Goal: Learn about a topic

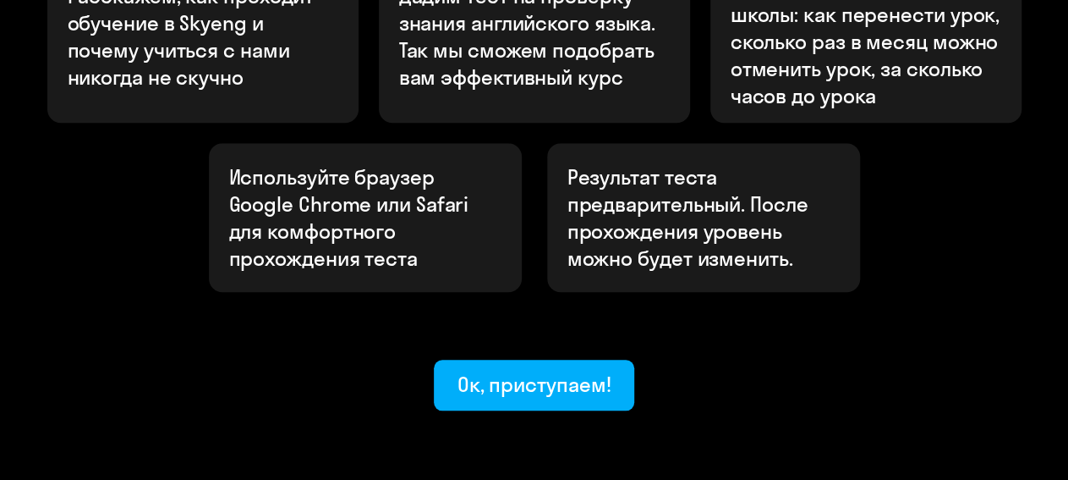
scroll to position [704, 0]
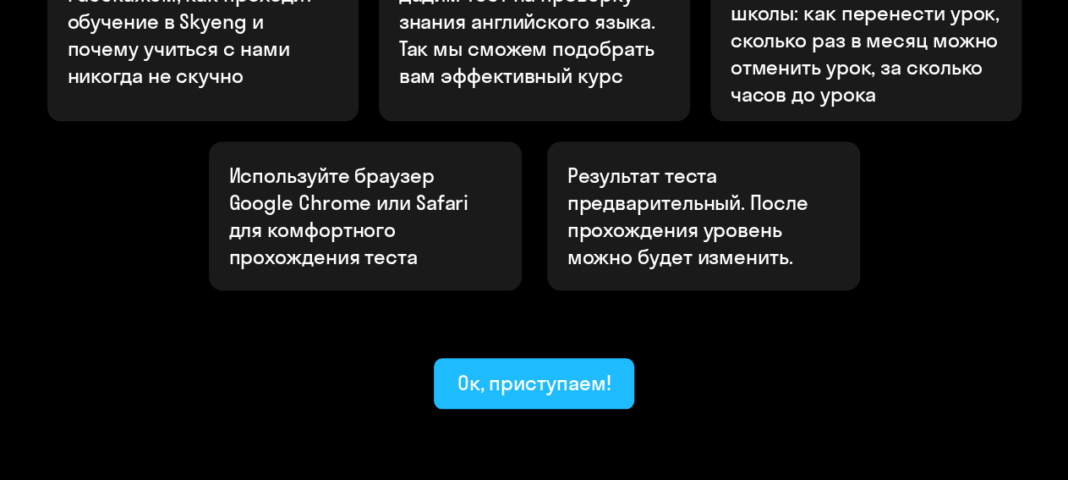
click at [547, 369] on div "Ок, приступаем!" at bounding box center [535, 382] width 154 height 27
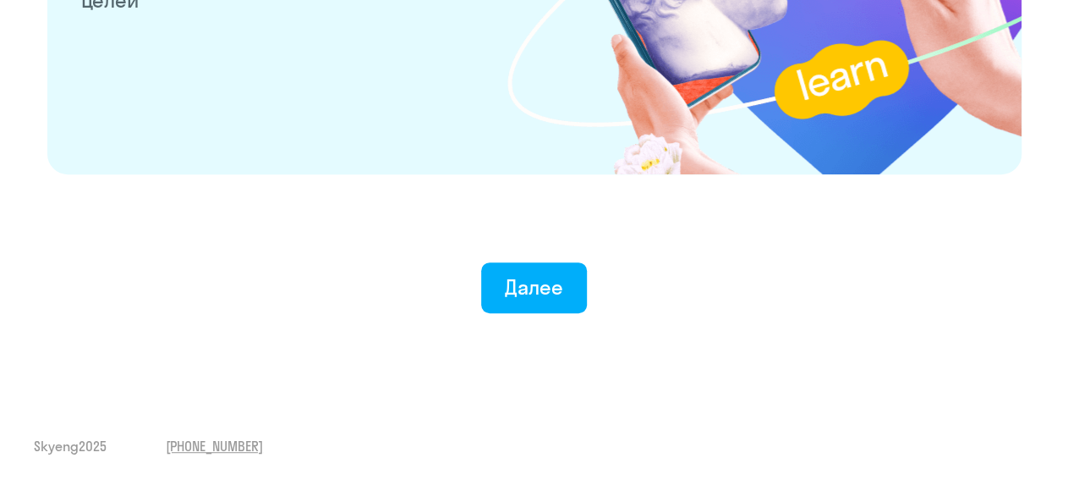
scroll to position [3441, 0]
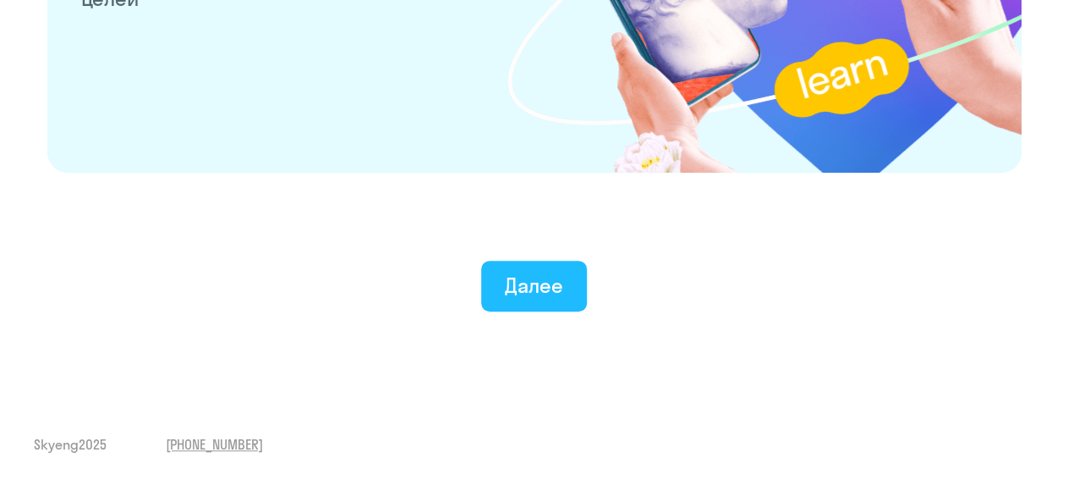
click at [500, 281] on button "Далее" at bounding box center [534, 286] width 106 height 51
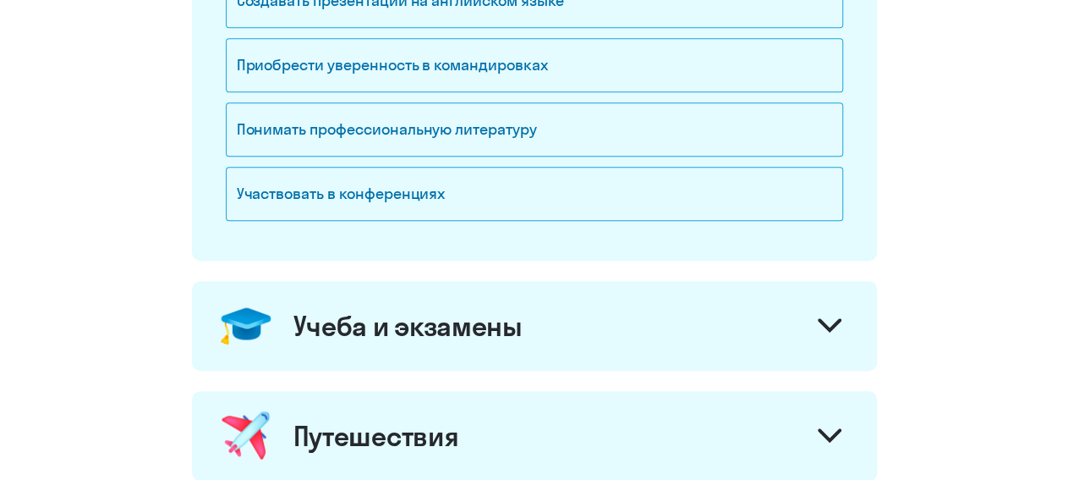
scroll to position [528, 0]
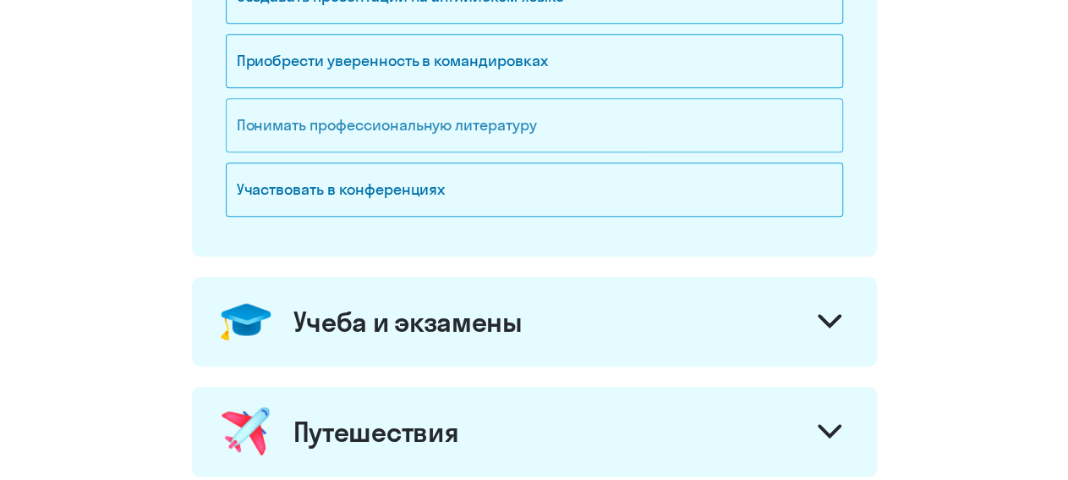
click at [478, 130] on div "Понимать профессиональную литературу" at bounding box center [535, 125] width 618 height 54
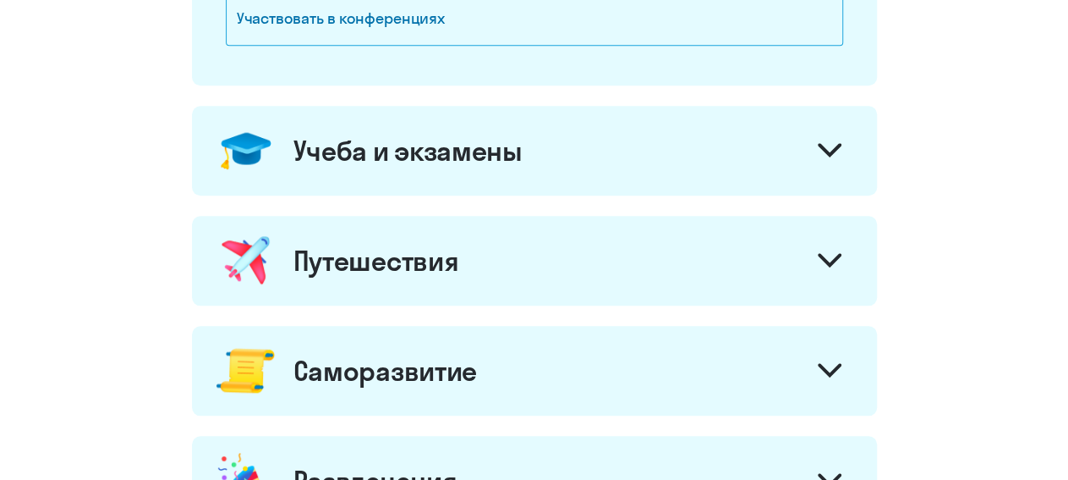
scroll to position [704, 0]
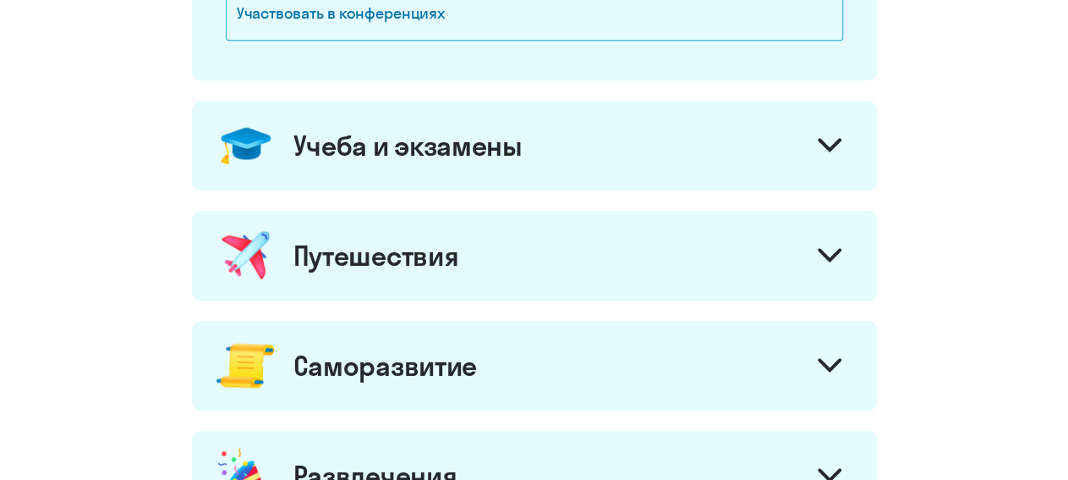
click at [835, 146] on icon at bounding box center [830, 145] width 24 height 14
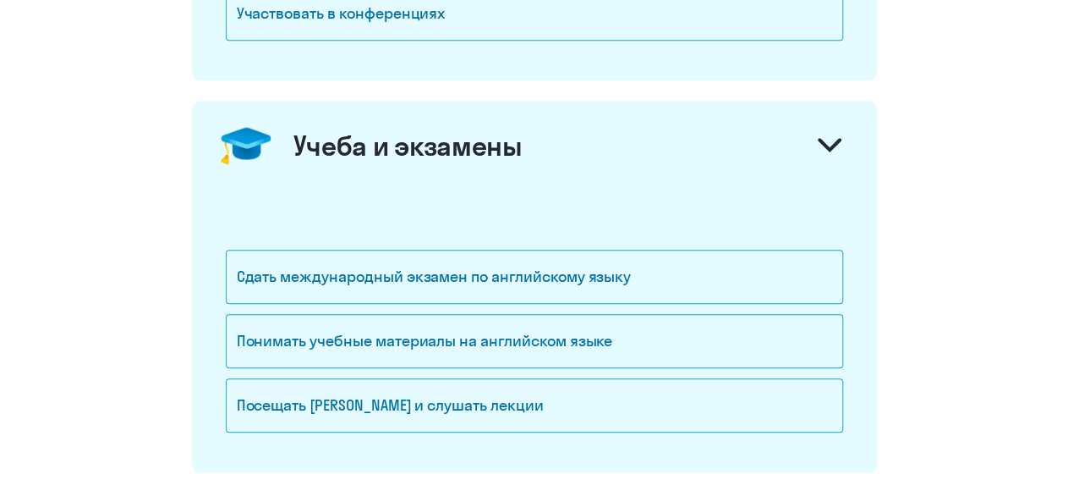
click at [827, 134] on div at bounding box center [830, 147] width 41 height 41
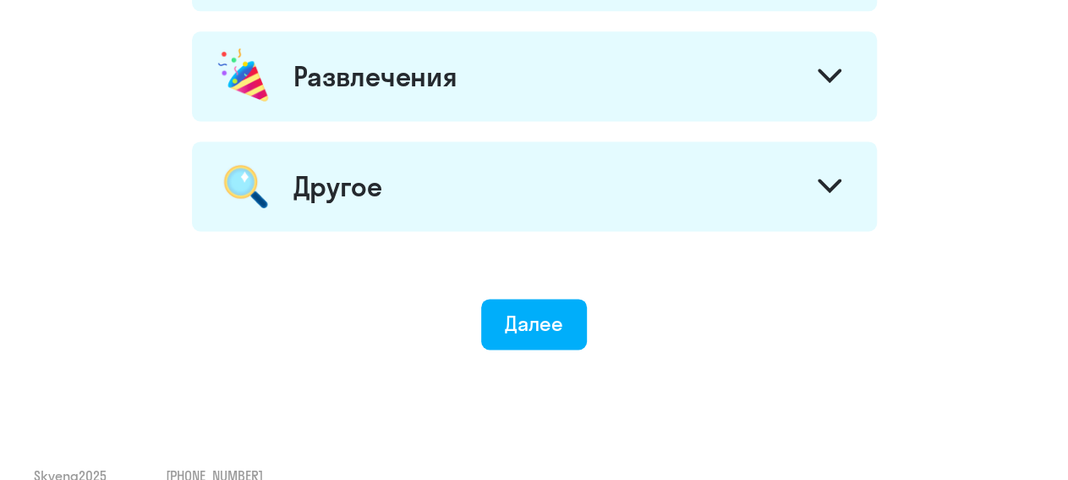
scroll to position [1130, 0]
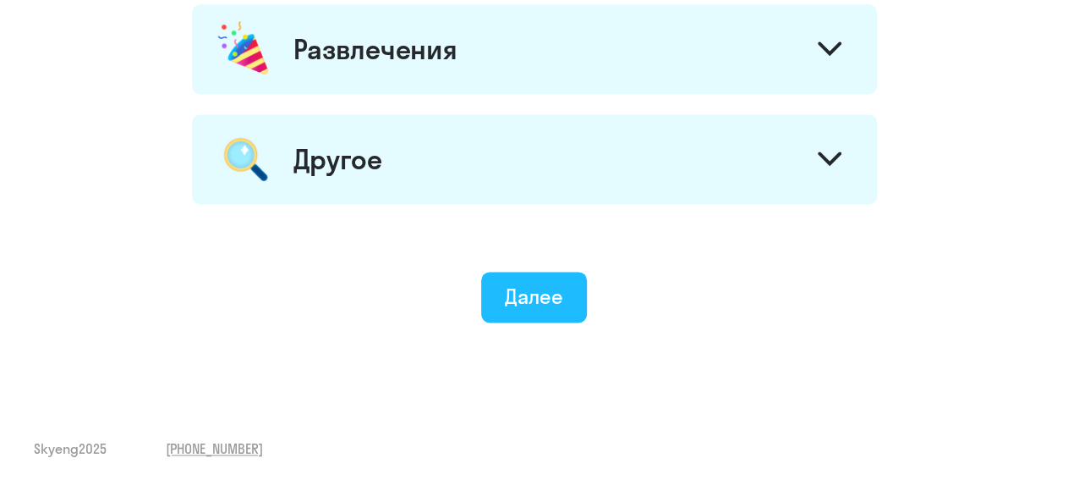
click at [556, 294] on div "Далее" at bounding box center [534, 296] width 58 height 27
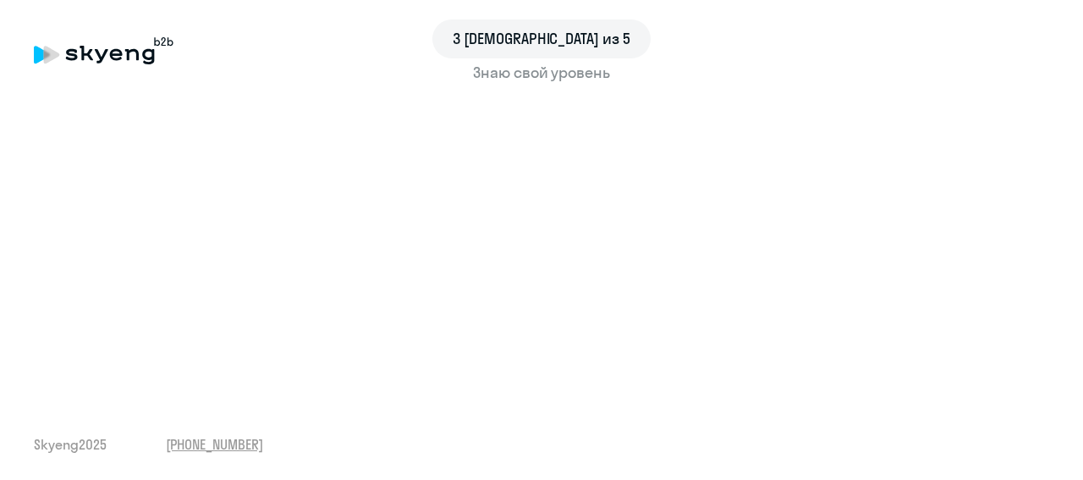
click at [88, 383] on div "3 шаг из 5 Знаю свой уровень Skyeng 2025 [PHONE_NUMBER]" at bounding box center [541, 240] width 1083 height 480
